Goal: Check status: Check status

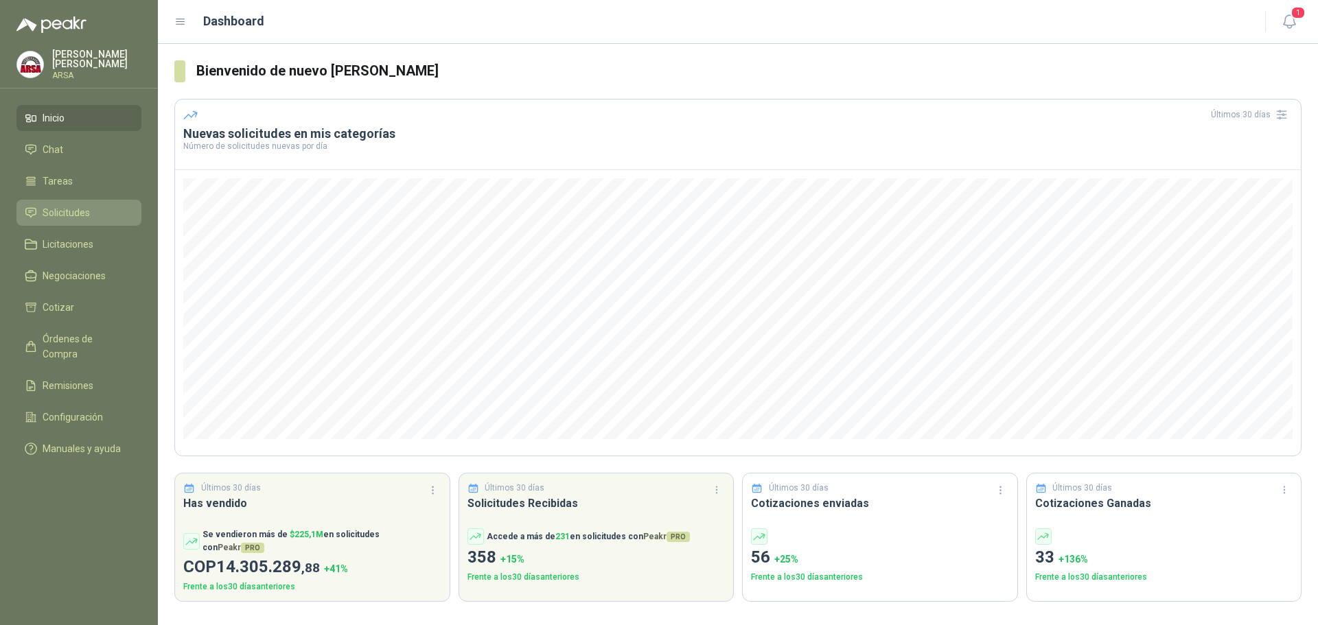
click at [47, 211] on span "Solicitudes" at bounding box center [66, 212] width 47 height 15
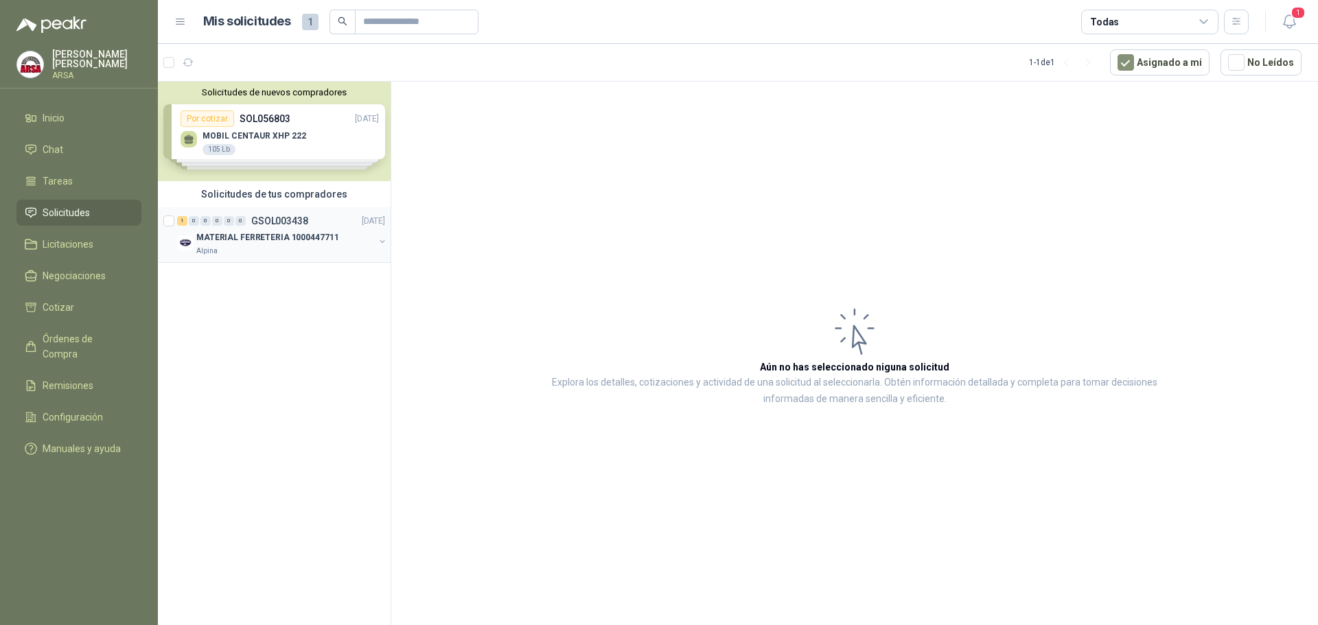
click at [178, 218] on div "1" at bounding box center [182, 221] width 10 height 10
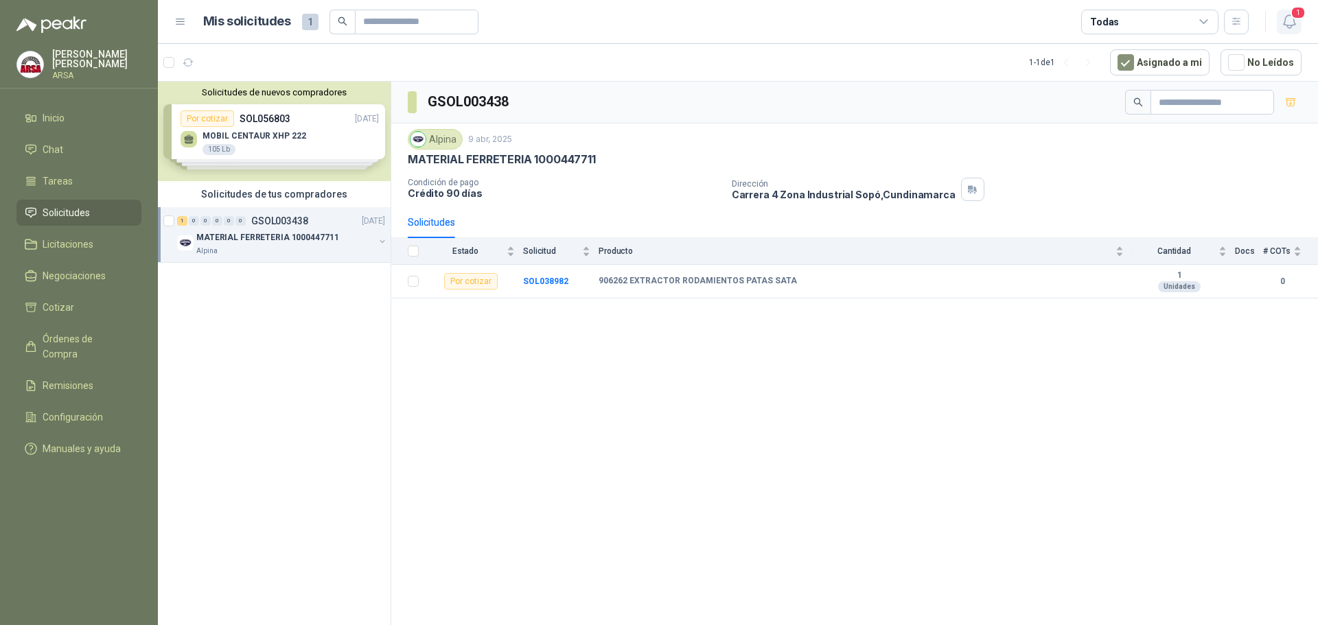
click at [1293, 14] on span "1" at bounding box center [1298, 12] width 15 height 13
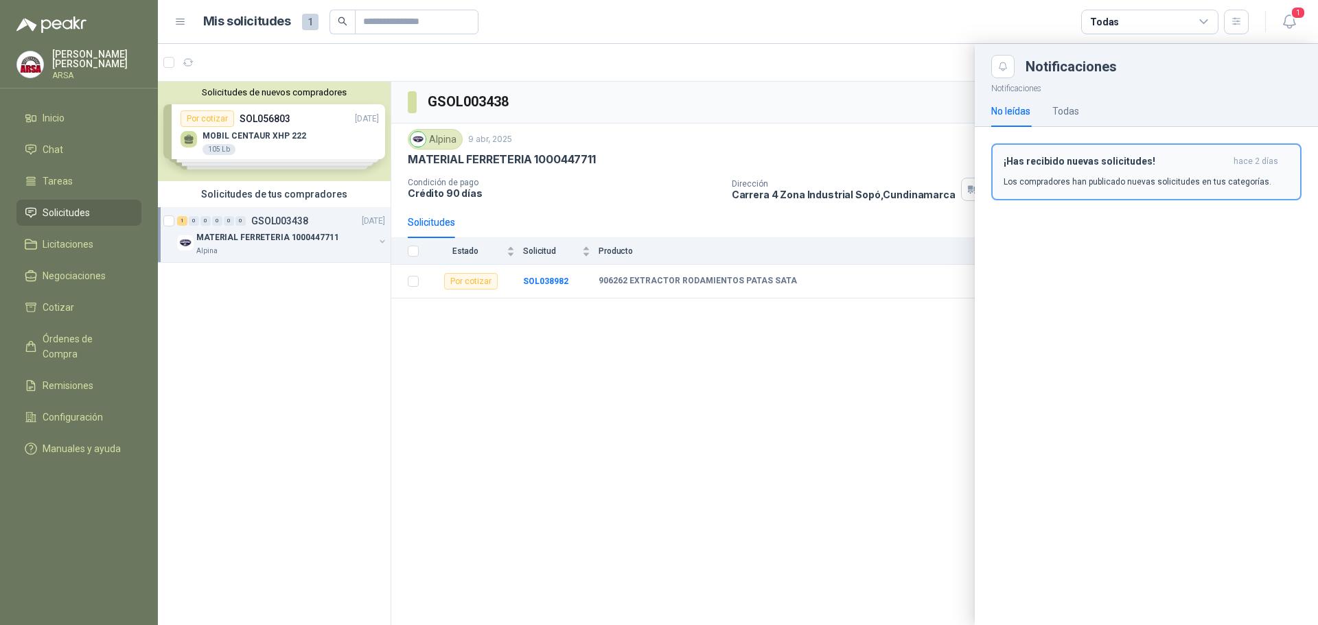
click at [1188, 174] on div "¡Has recibido nuevas solicitudes! [DATE] Los compradores han publicado nuevas s…" at bounding box center [1147, 172] width 286 height 32
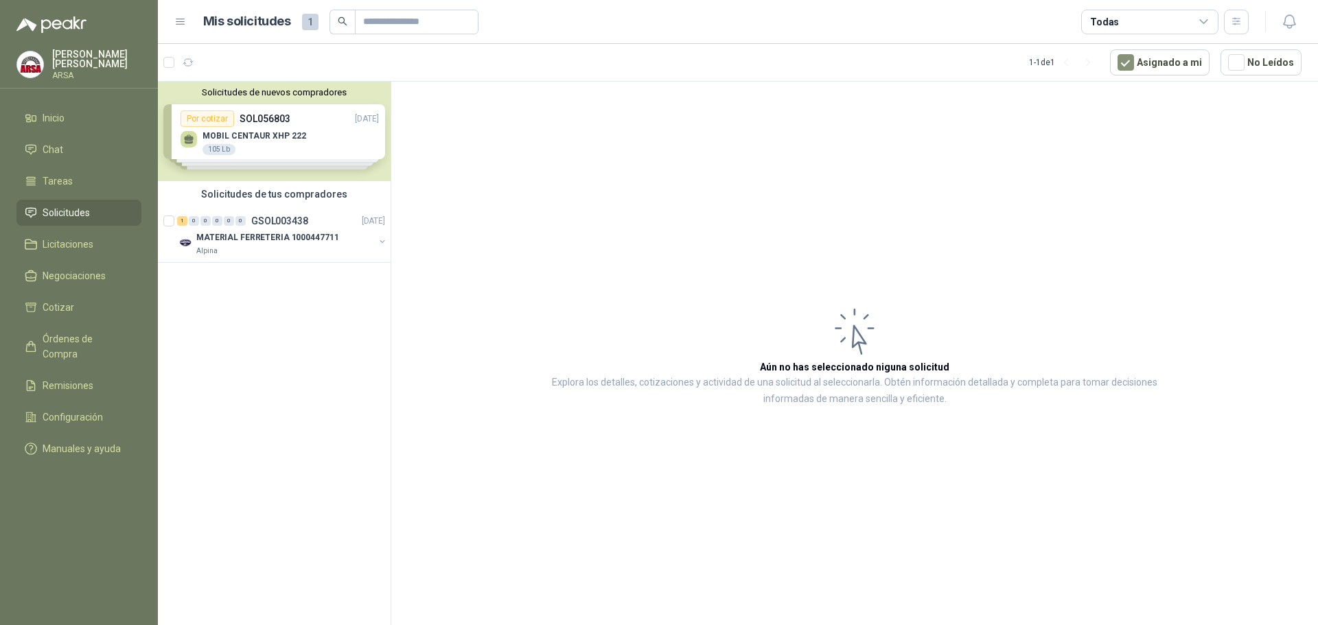
click at [242, 139] on div "Solicitudes de nuevos compradores Por cotizar SOL056803 [DATE] MOBIL CENTAUR XH…" at bounding box center [274, 132] width 233 height 100
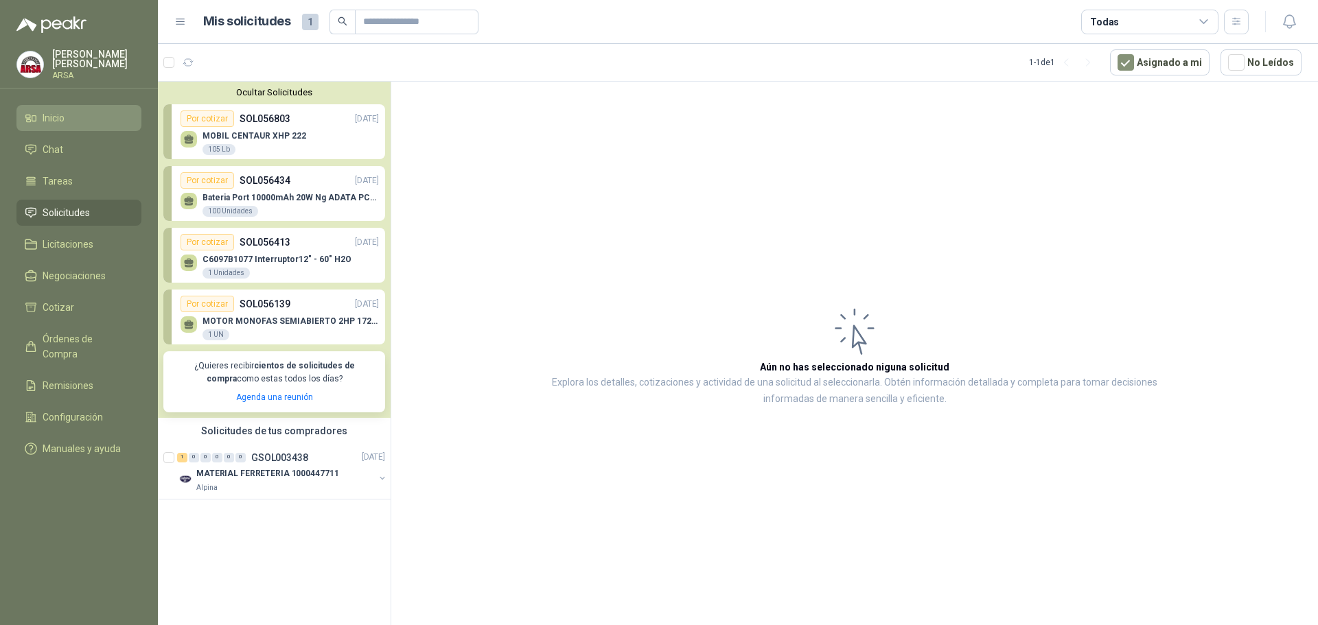
click at [68, 111] on li "Inicio" at bounding box center [79, 118] width 108 height 15
